Goal: Task Accomplishment & Management: Complete application form

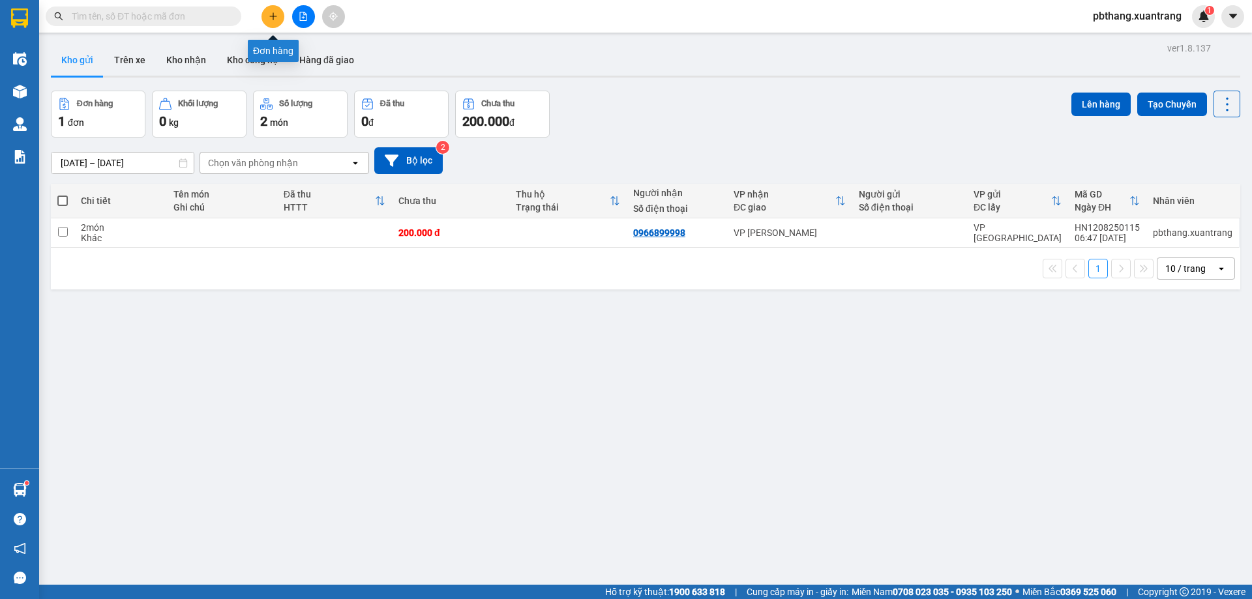
click at [271, 12] on icon "plus" at bounding box center [273, 16] width 9 height 9
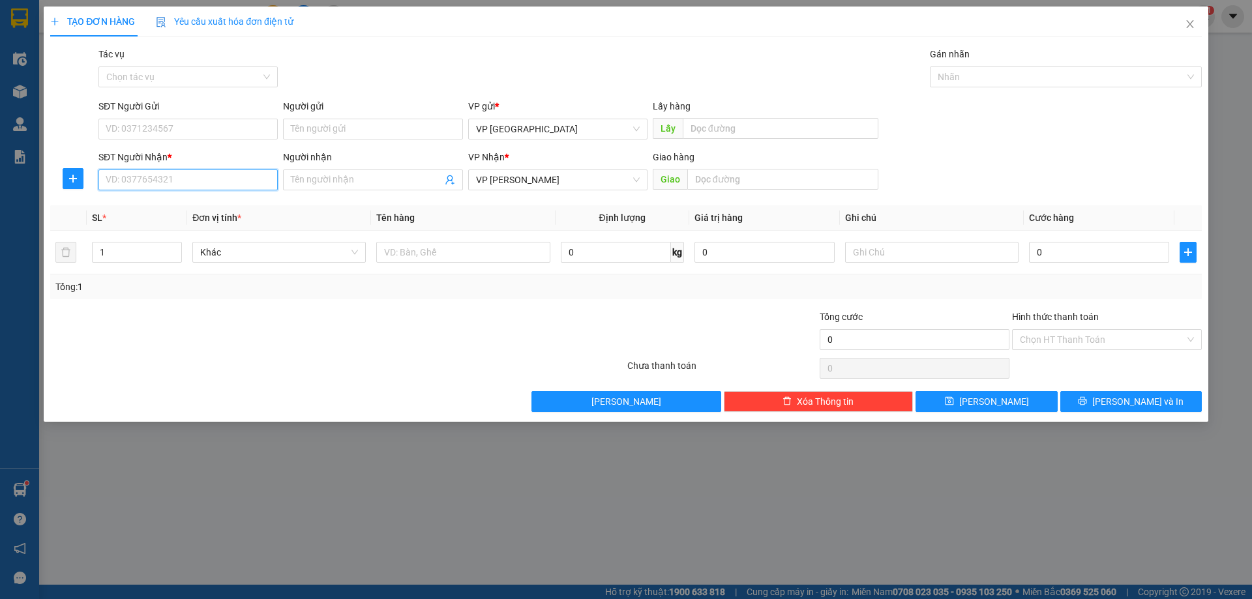
click at [185, 175] on input "SĐT Người Nhận *" at bounding box center [187, 180] width 179 height 21
type input "0913788828"
click at [236, 205] on div "0913788828 - cafe 11" at bounding box center [188, 206] width 164 height 14
type input "cafe 11"
type input "0913788828"
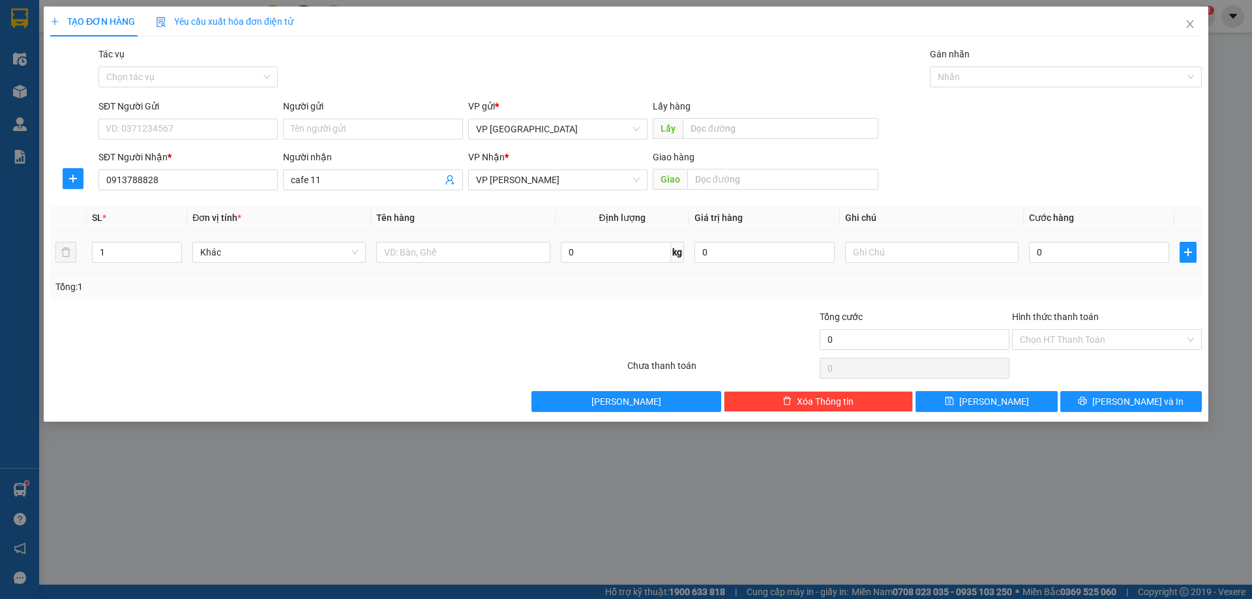
click at [1101, 263] on div "0" at bounding box center [1099, 252] width 140 height 26
click at [1100, 262] on input "0" at bounding box center [1099, 252] width 140 height 21
type input "8"
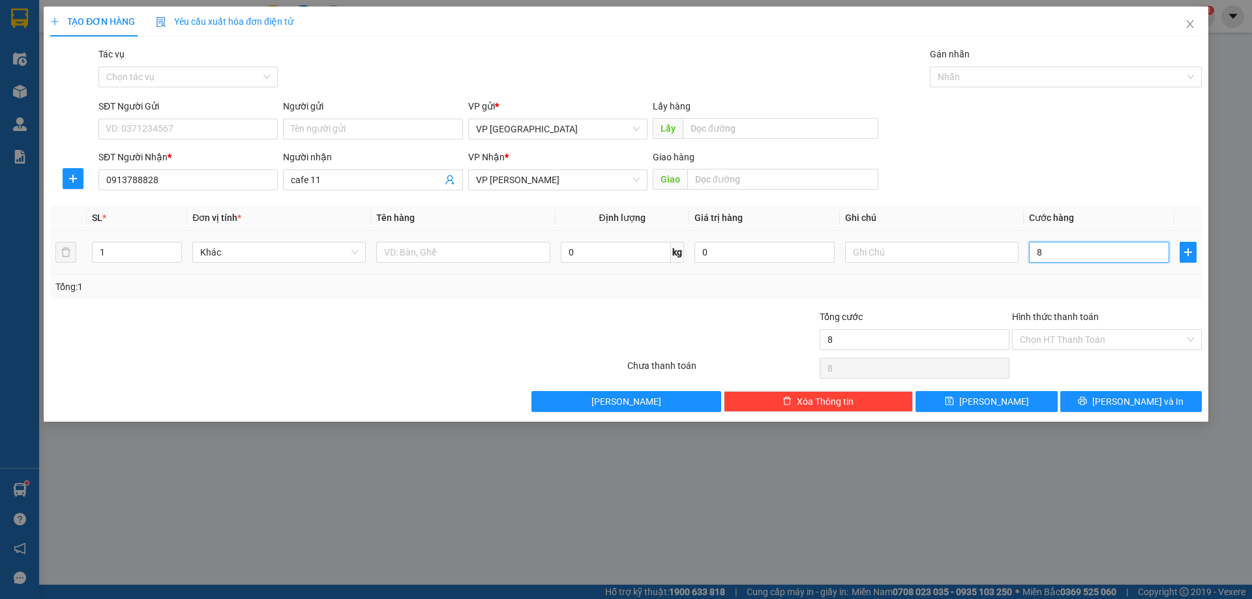
type input "80"
type input "800"
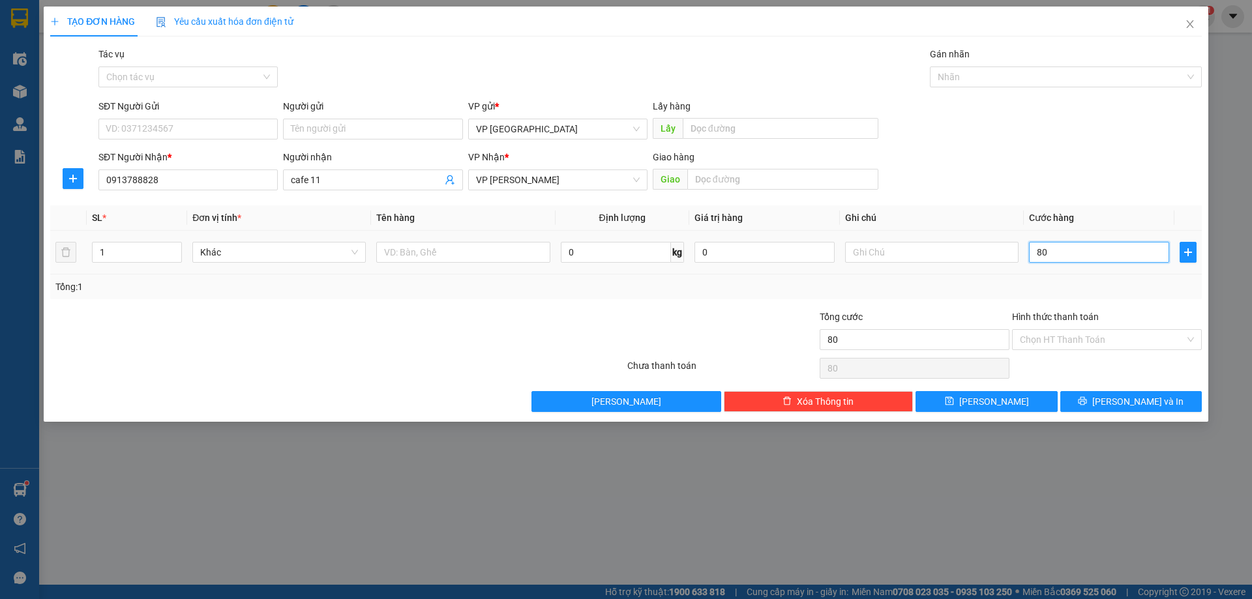
type input "800"
type input "80"
type input "8"
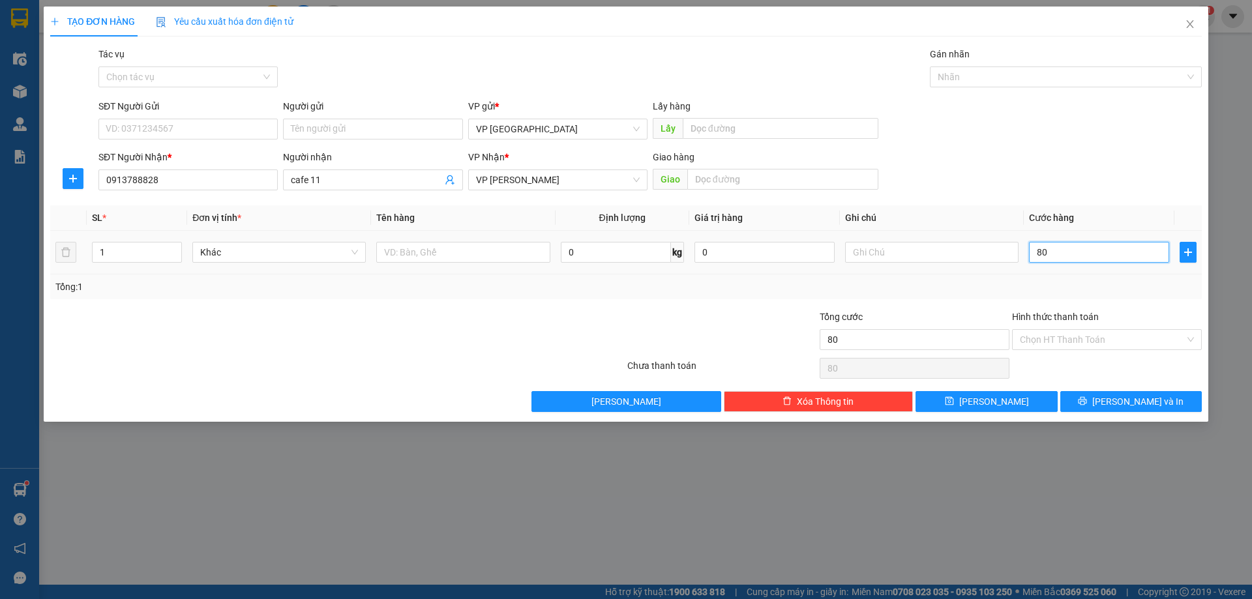
type input "8"
type input "0"
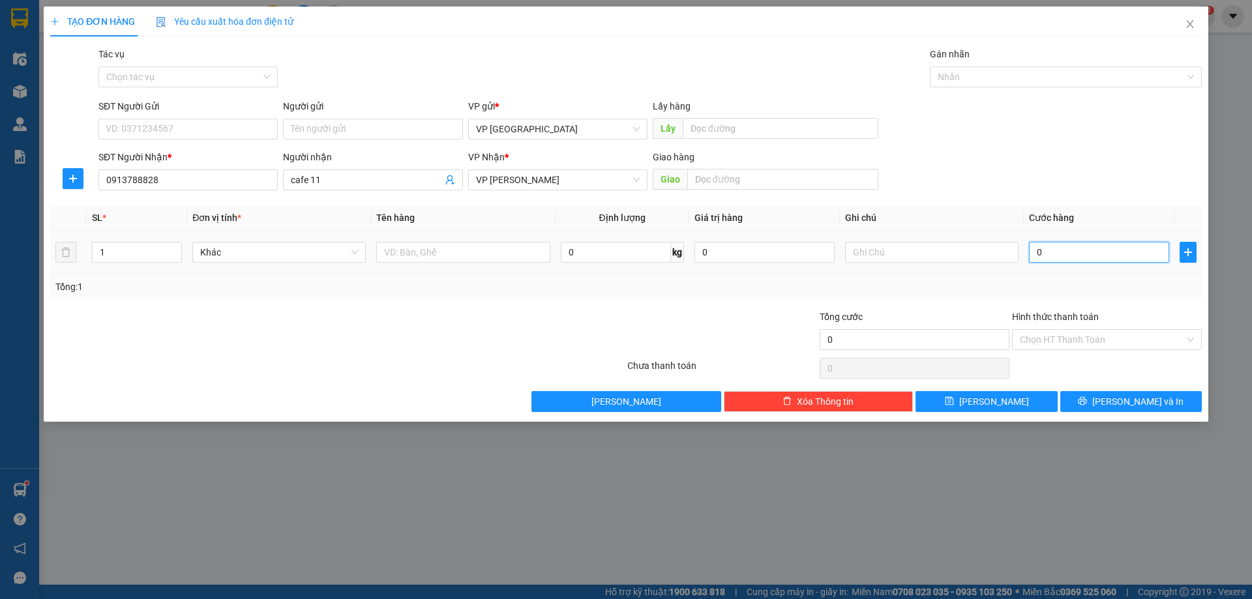
type input "01"
type input "1"
type input "016"
type input "16"
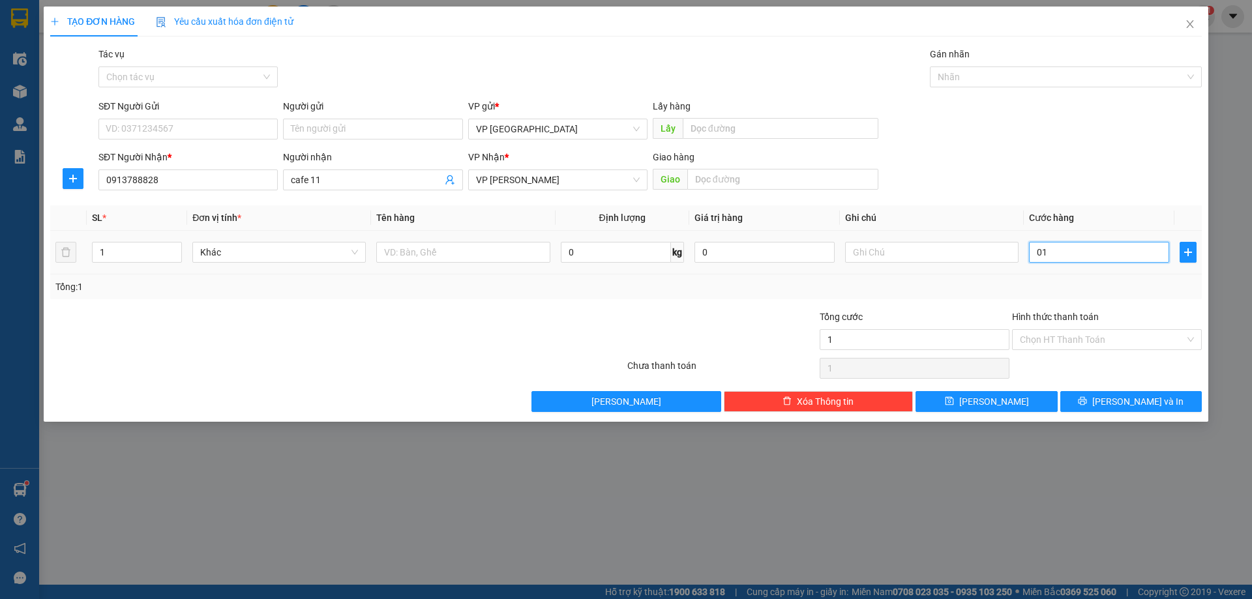
type input "16"
type input "0.160"
type input "160"
type input "01.600"
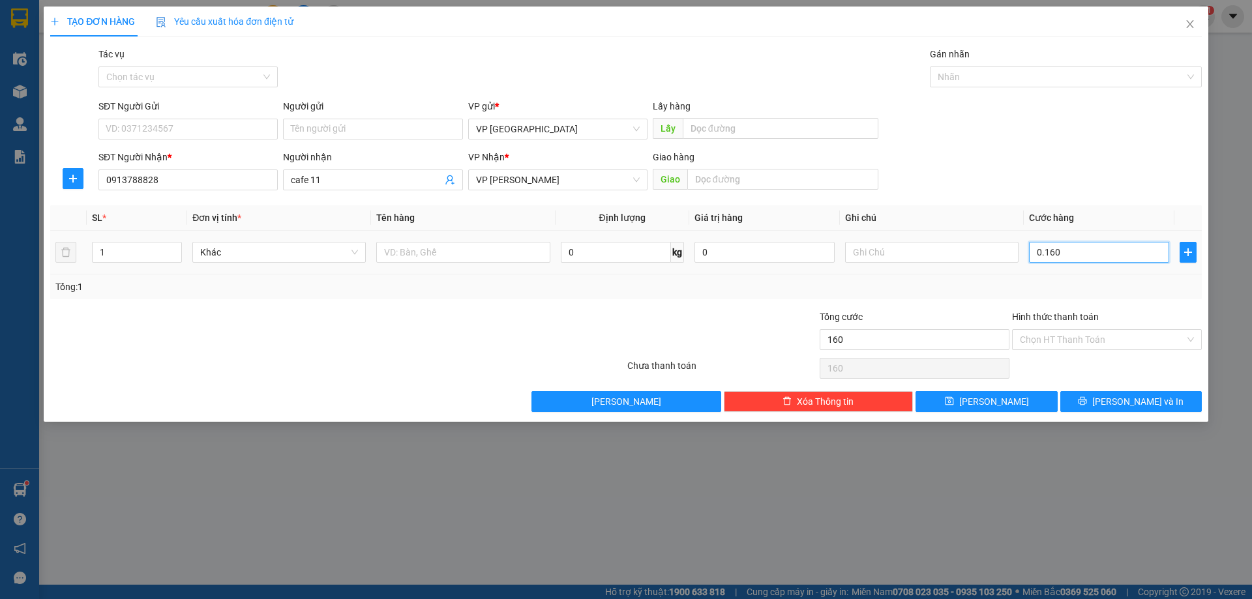
type input "1.600"
type input "016.000"
type input "16.000"
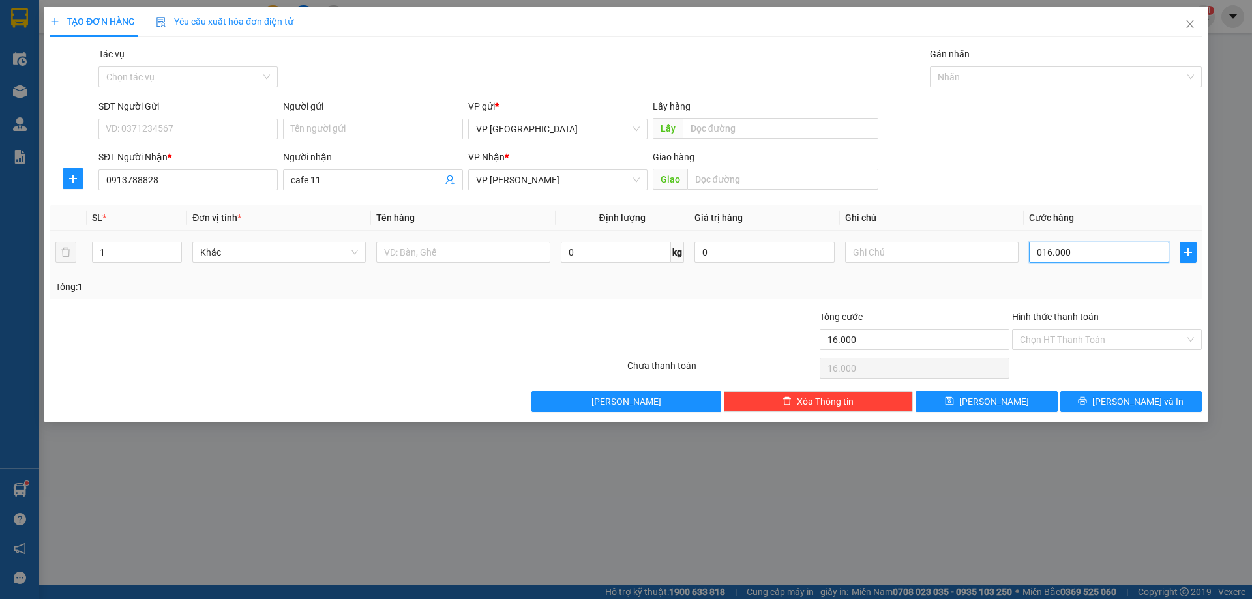
type input "0.160.000"
type input "160.000"
type input "01.600.000"
type input "1.600.000"
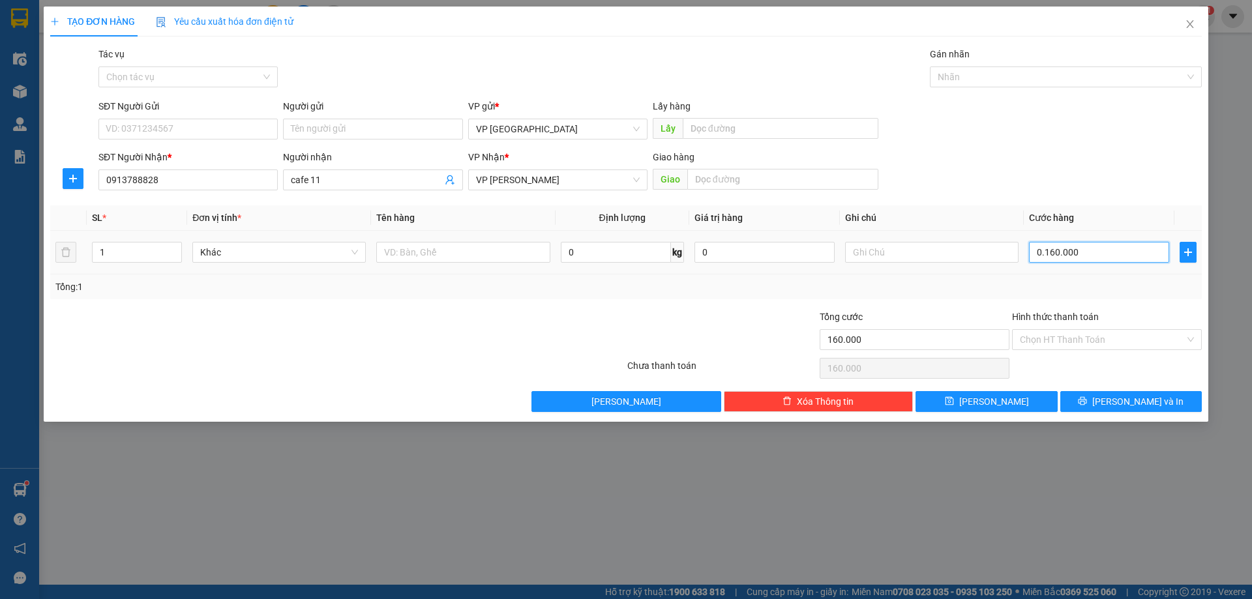
type input "1.600.000"
type input "0.160.000"
type input "160.000"
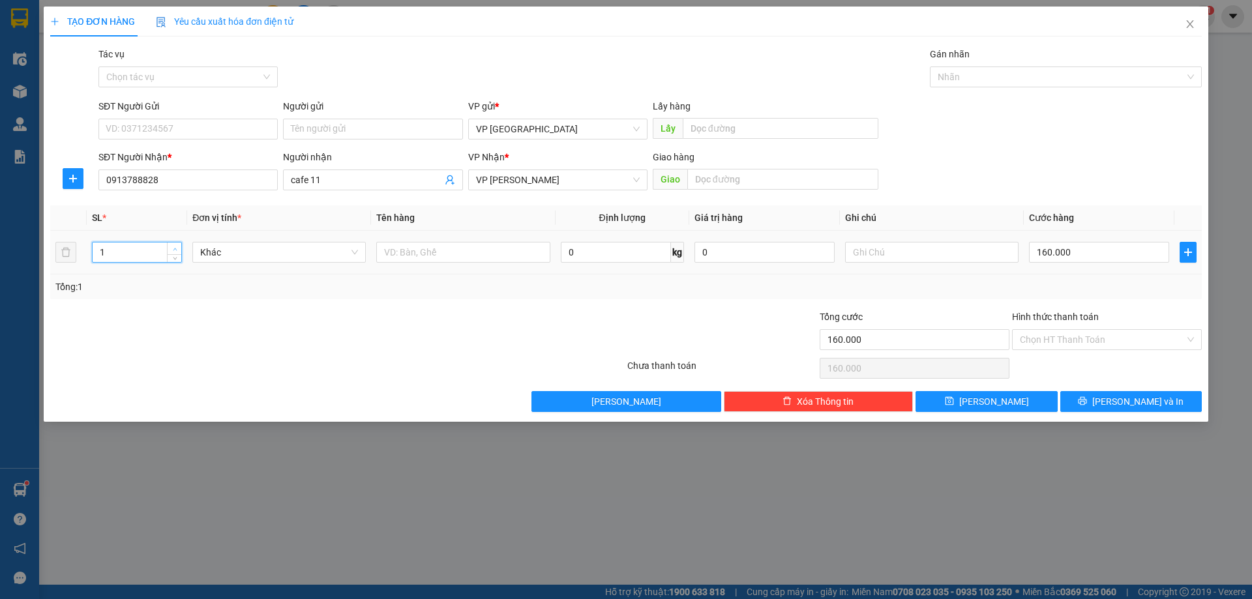
click at [173, 248] on icon "up" at bounding box center [175, 249] width 5 height 5
type input "2"
click at [1119, 402] on button "[PERSON_NAME] và In" at bounding box center [1131, 401] width 142 height 21
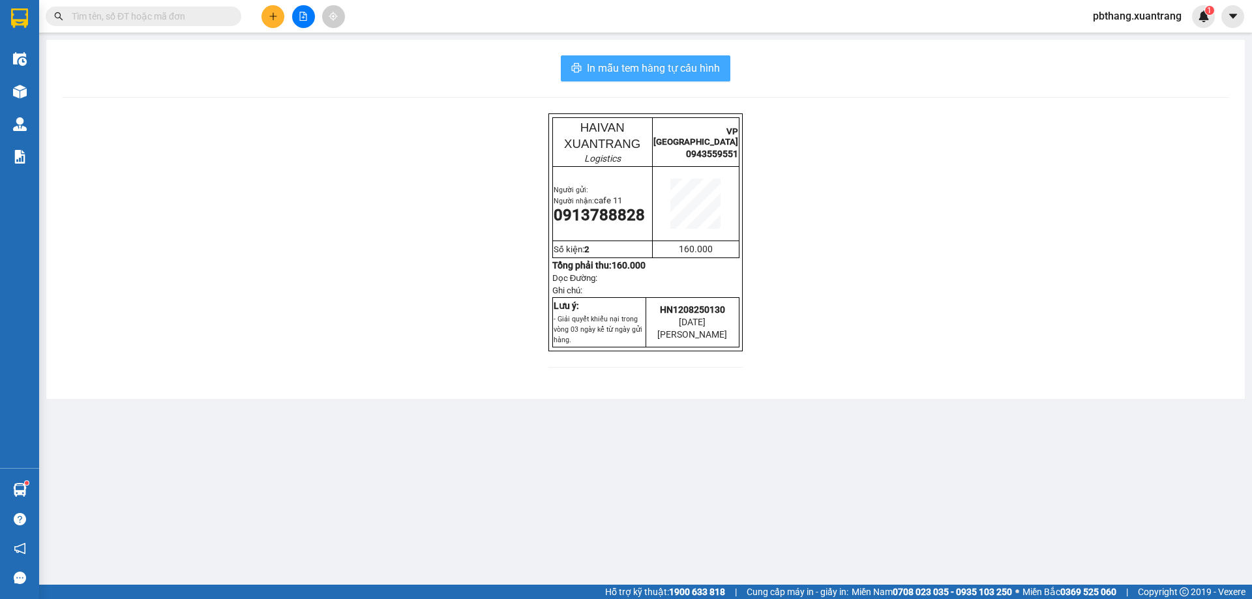
click at [646, 67] on span "In mẫu tem hàng tự cấu hình" at bounding box center [653, 68] width 133 height 16
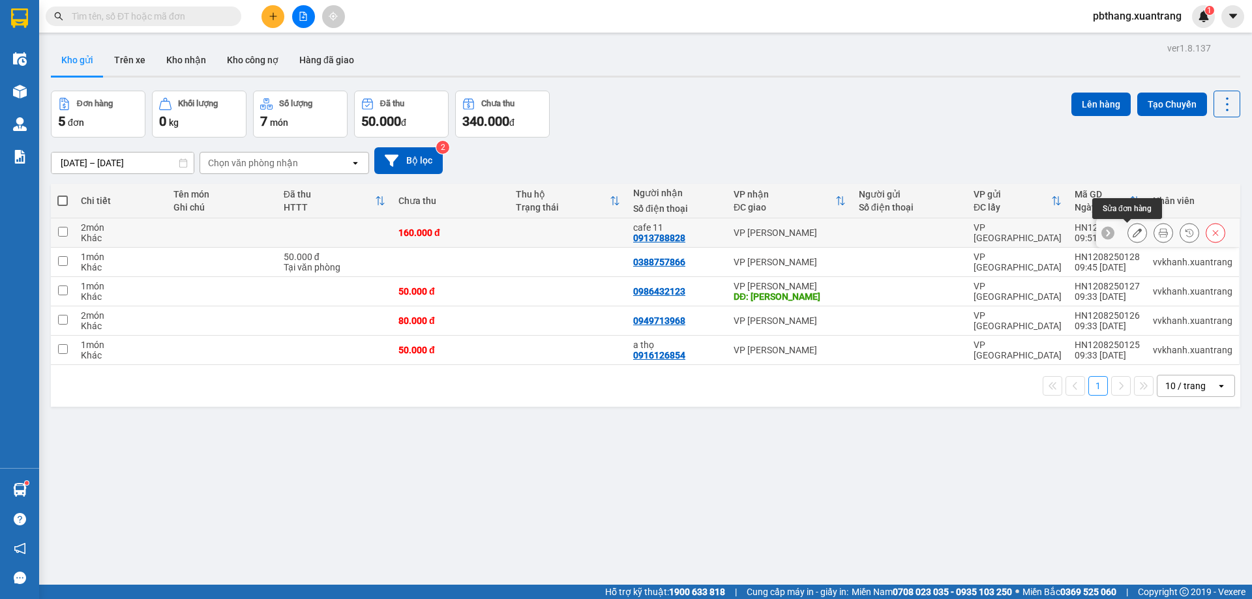
click at [1133, 230] on icon at bounding box center [1137, 232] width 9 height 9
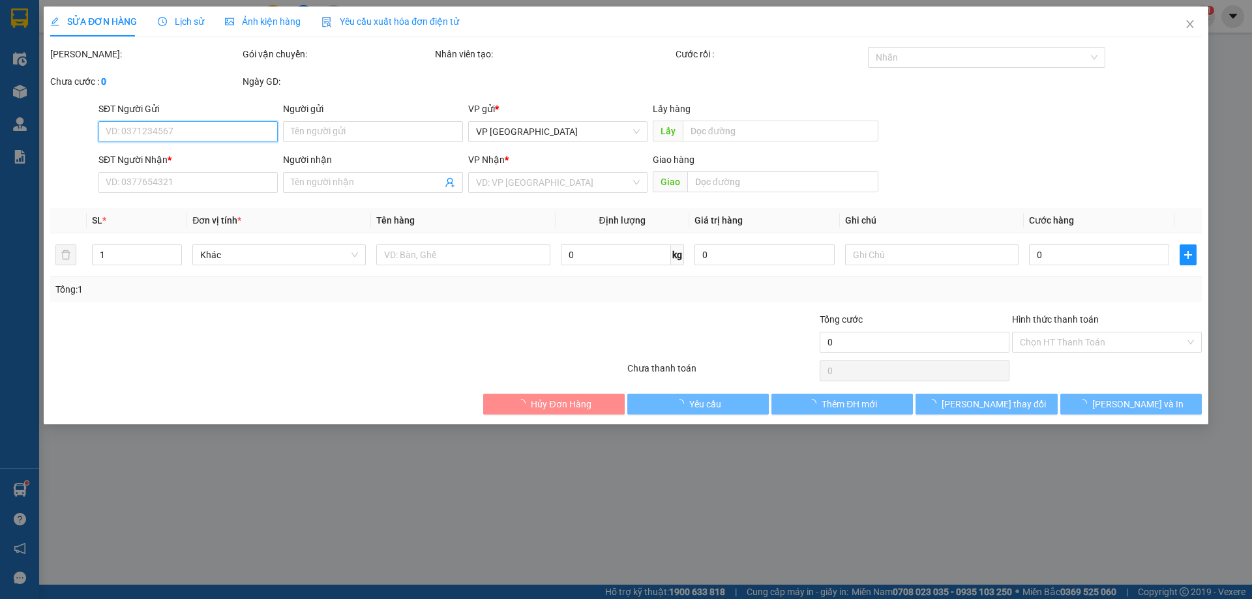
type input "0913788828"
type input "cafe 11"
type input "160.000"
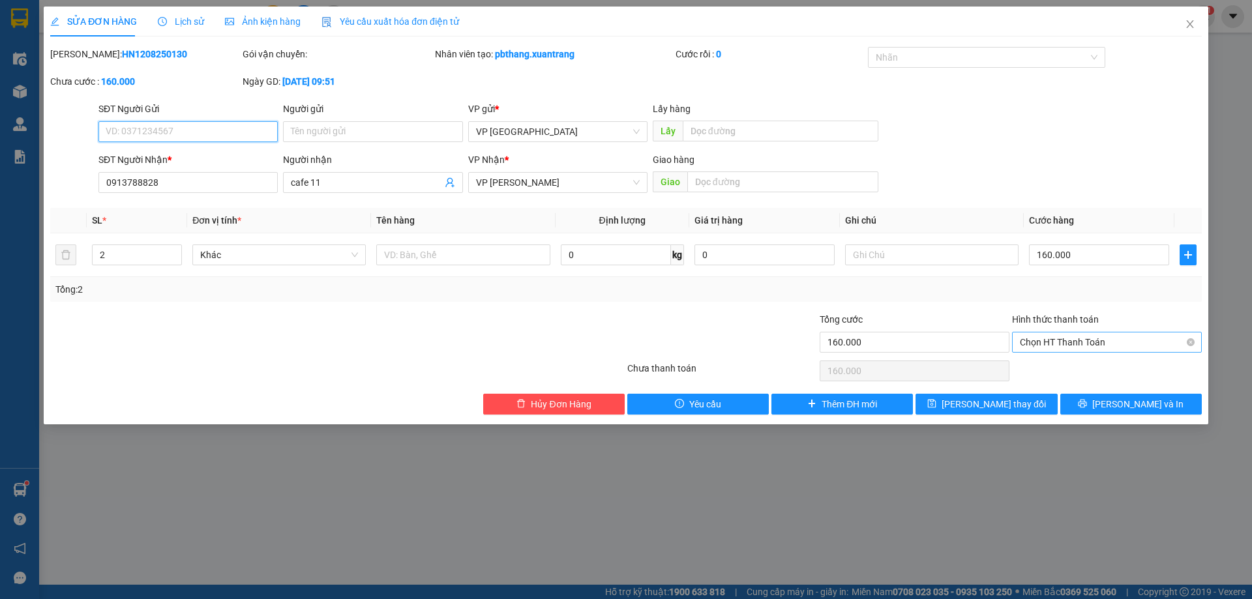
click at [1083, 341] on span "Chọn HT Thanh Toán" at bounding box center [1107, 343] width 174 height 20
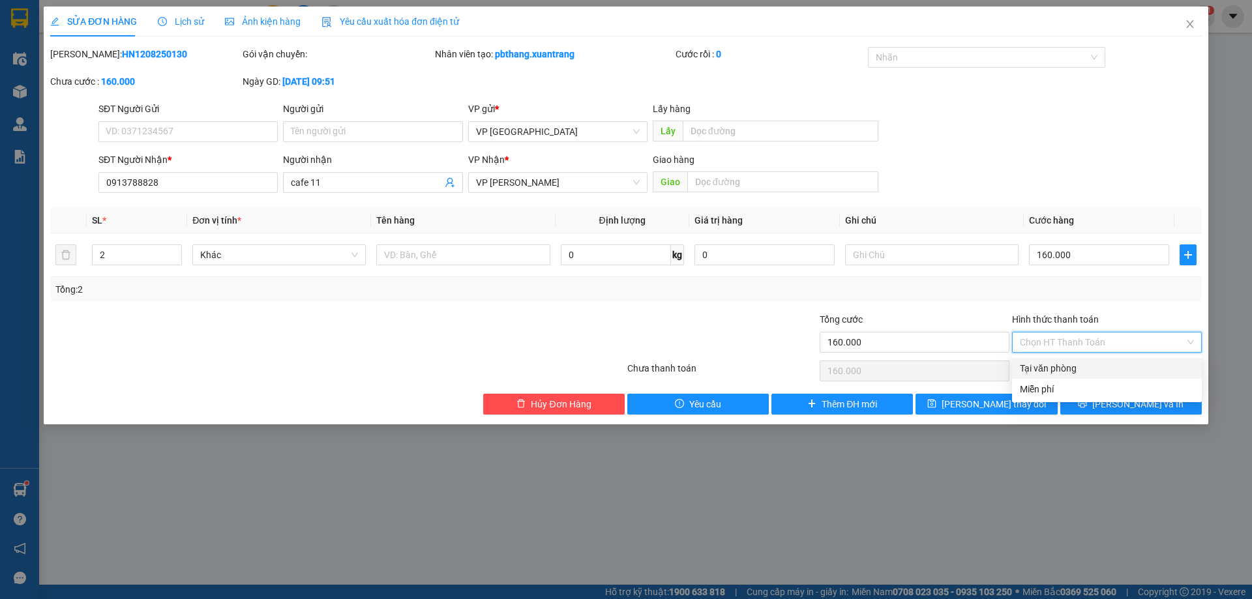
click at [1076, 364] on div "Tại văn phòng" at bounding box center [1107, 368] width 174 height 14
type input "0"
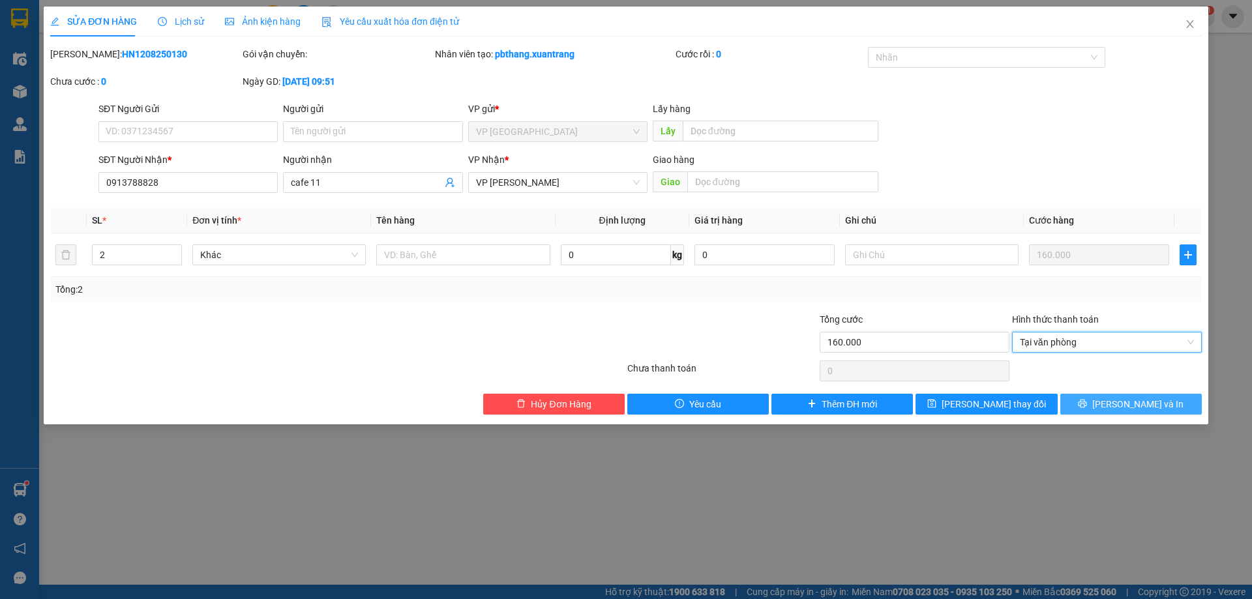
click at [1124, 402] on span "[PERSON_NAME] và In" at bounding box center [1137, 404] width 91 height 14
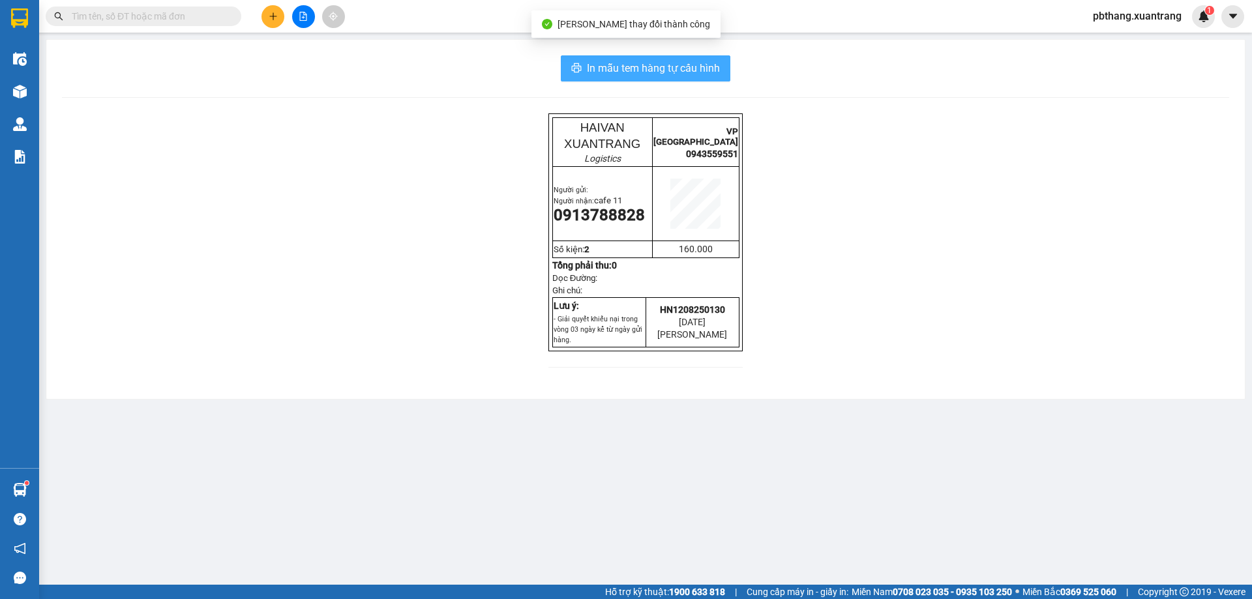
click at [629, 74] on span "In mẫu tem hàng tự cấu hình" at bounding box center [653, 68] width 133 height 16
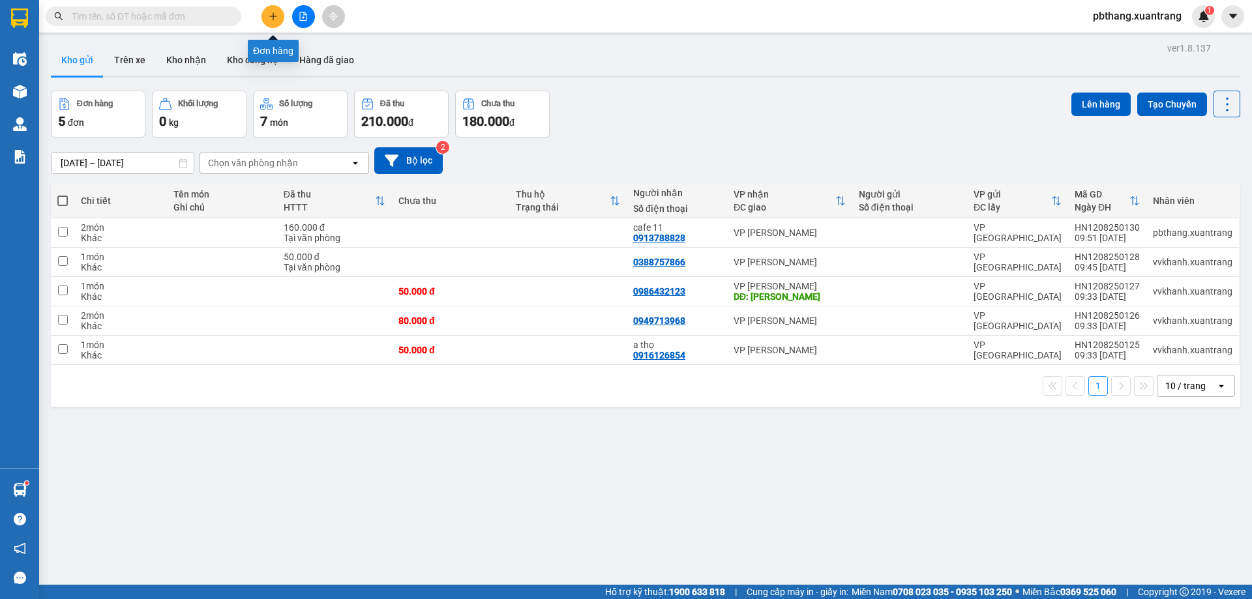
click at [272, 11] on button at bounding box center [273, 16] width 23 height 23
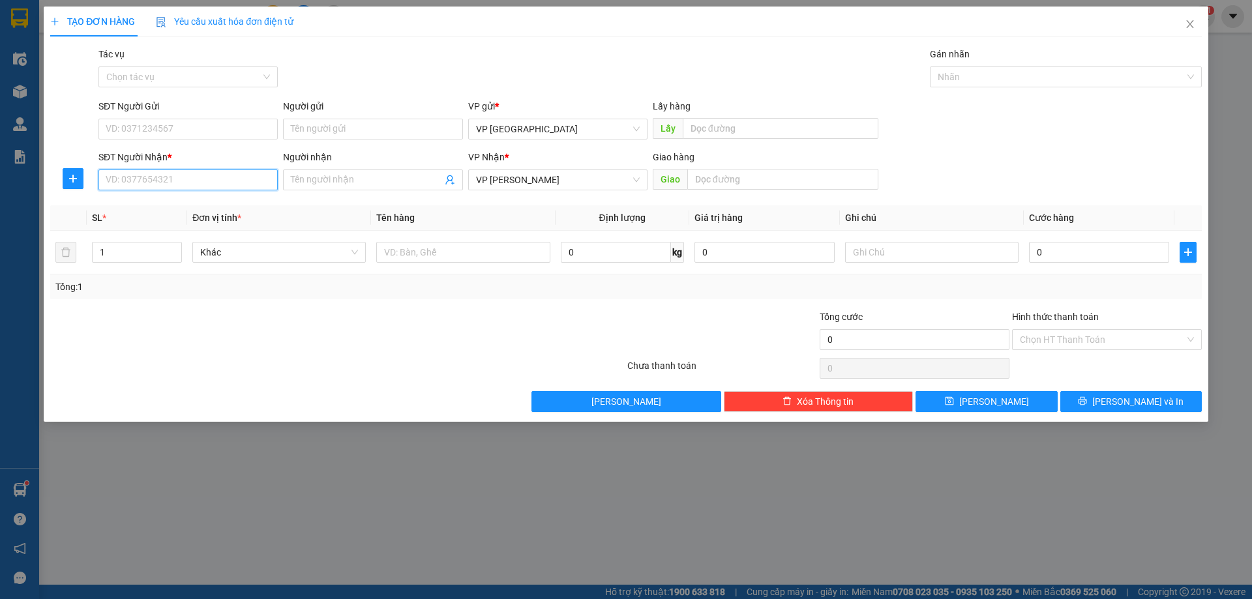
click at [174, 176] on input "SĐT Người Nhận *" at bounding box center [187, 180] width 179 height 21
type input "0383957701"
click at [1086, 243] on input "0" at bounding box center [1099, 252] width 140 height 21
type input "5"
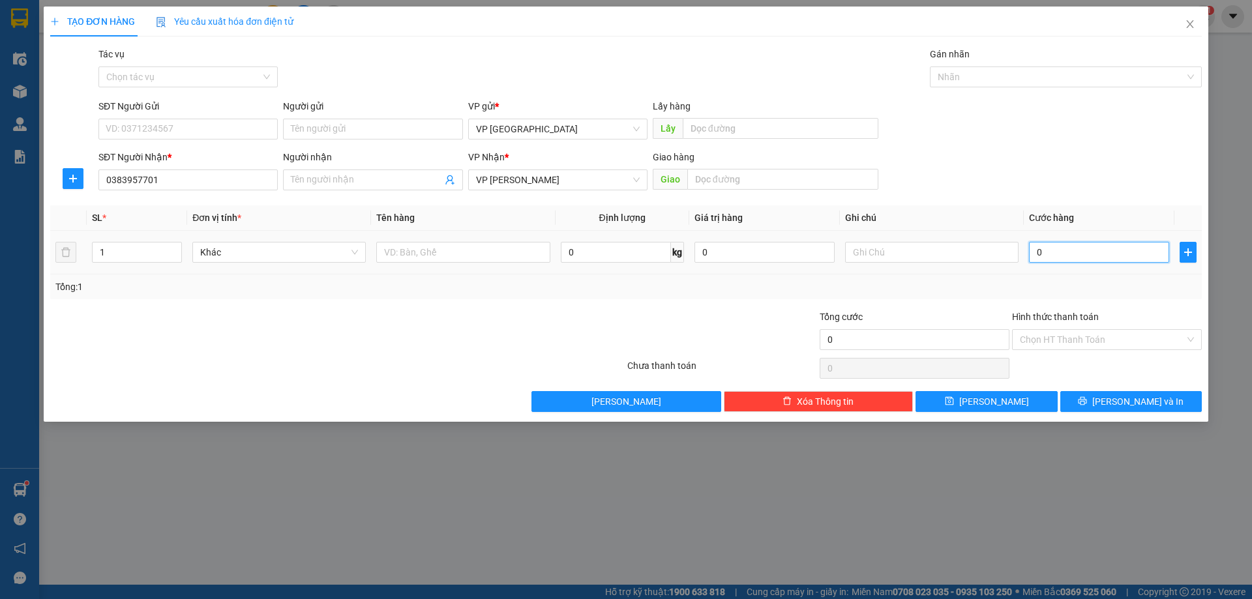
type input "5"
type input "50"
type input "500"
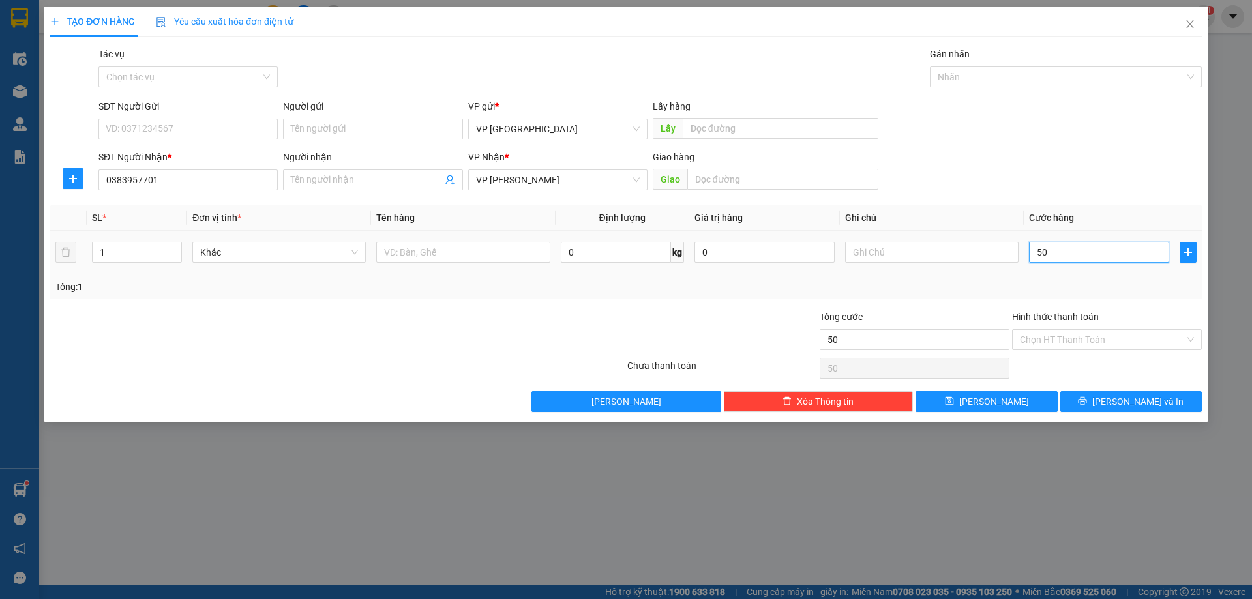
type input "500"
type input "5.000"
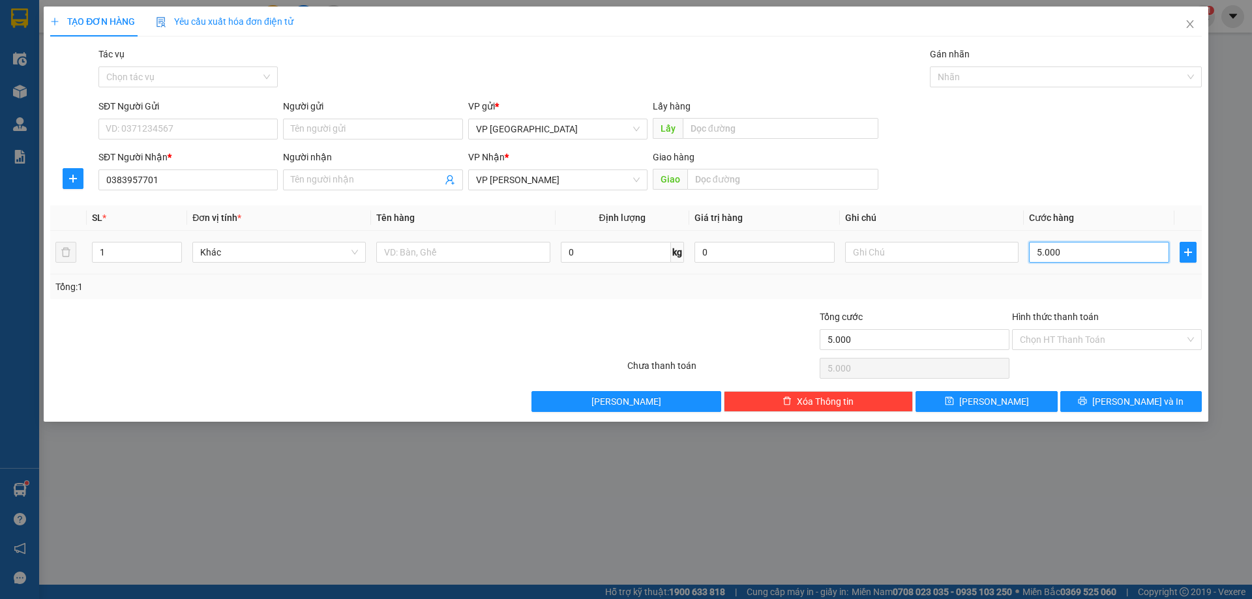
type input "50.000"
click at [1158, 398] on button "[PERSON_NAME] và In" at bounding box center [1131, 401] width 142 height 21
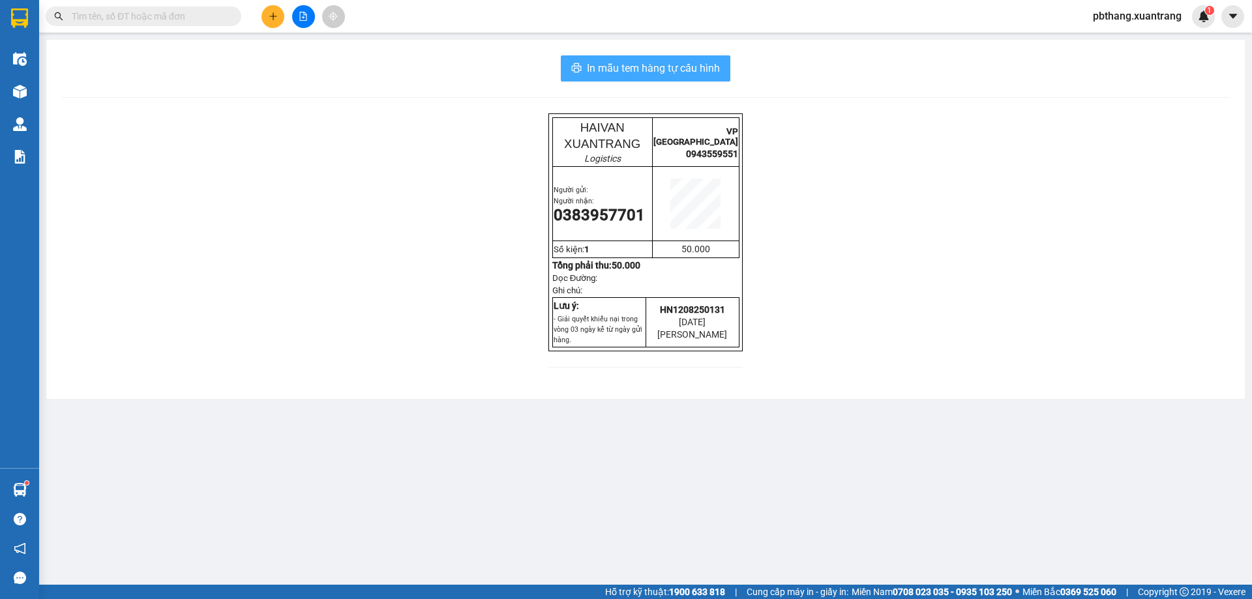
click at [648, 65] on span "In mẫu tem hàng tự cấu hình" at bounding box center [653, 68] width 133 height 16
